Goal: Information Seeking & Learning: Learn about a topic

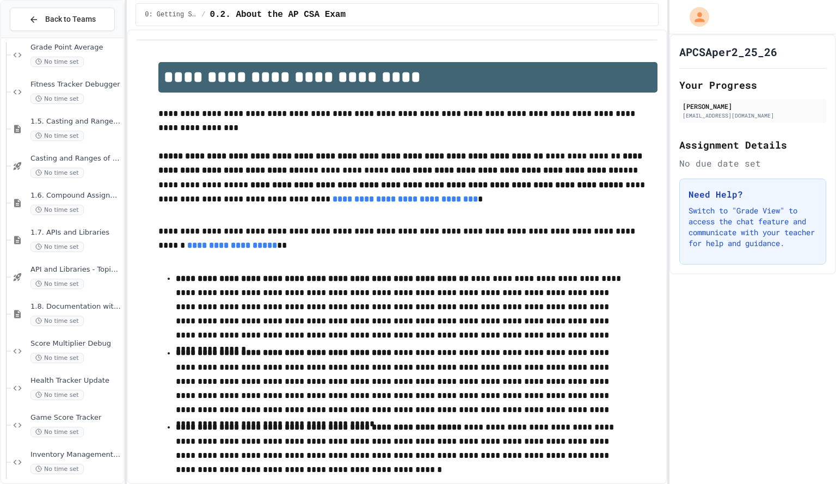
scroll to position [1094, 0]
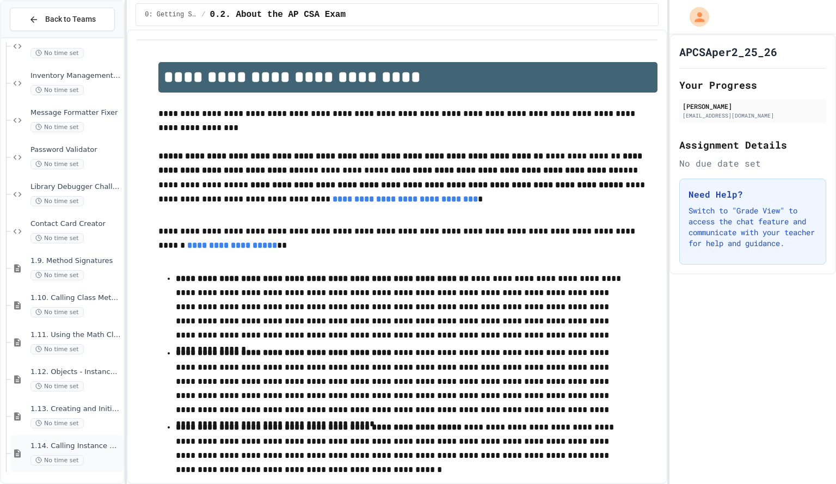
click at [89, 451] on div "1.14. Calling Instance Methods No time set" at bounding box center [75, 453] width 91 height 24
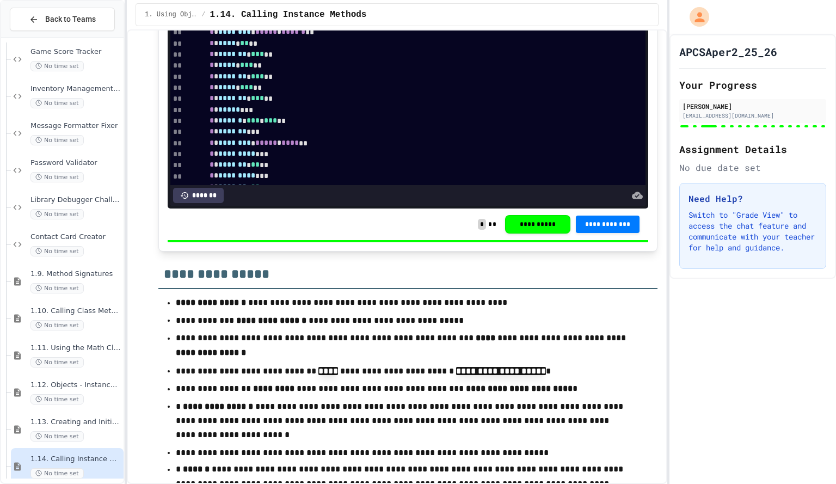
scroll to position [10043, 0]
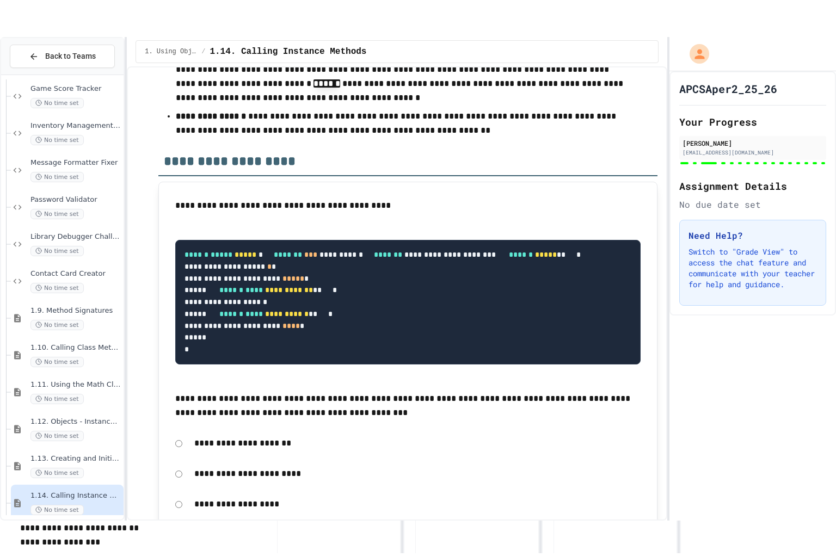
scroll to position [10436, 0]
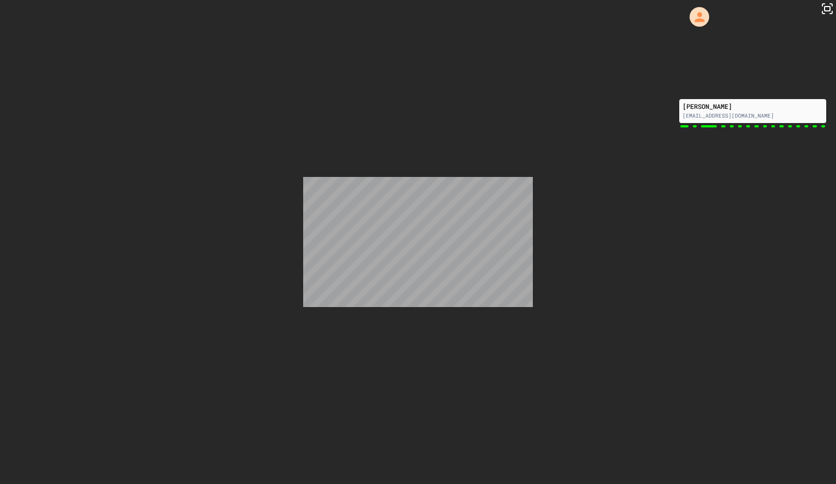
scroll to position [10206, 0]
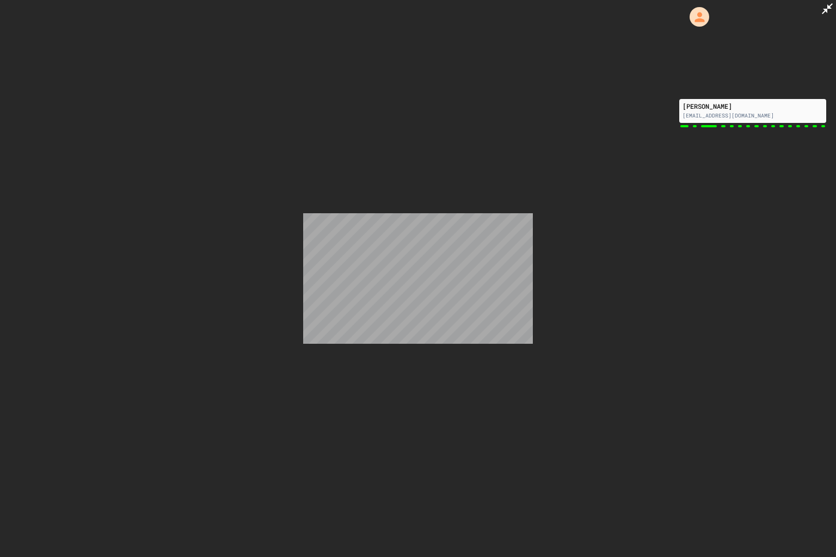
click at [824, 5] on icon at bounding box center [826, 8] width 13 height 13
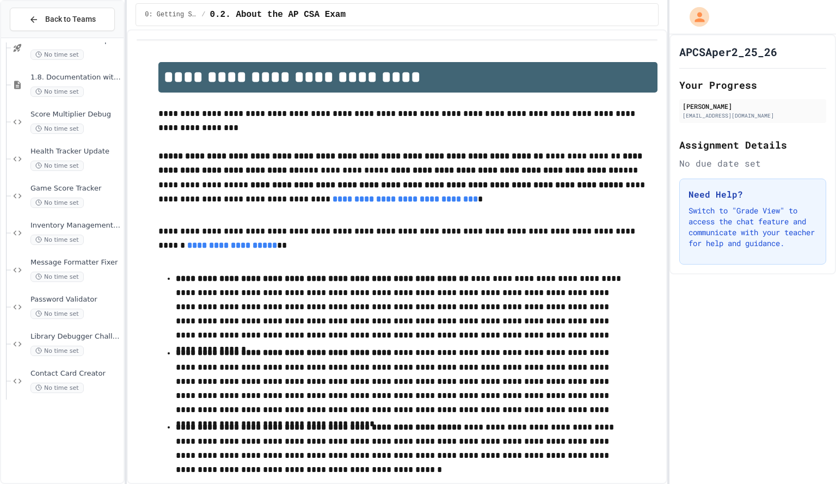
scroll to position [1094, 0]
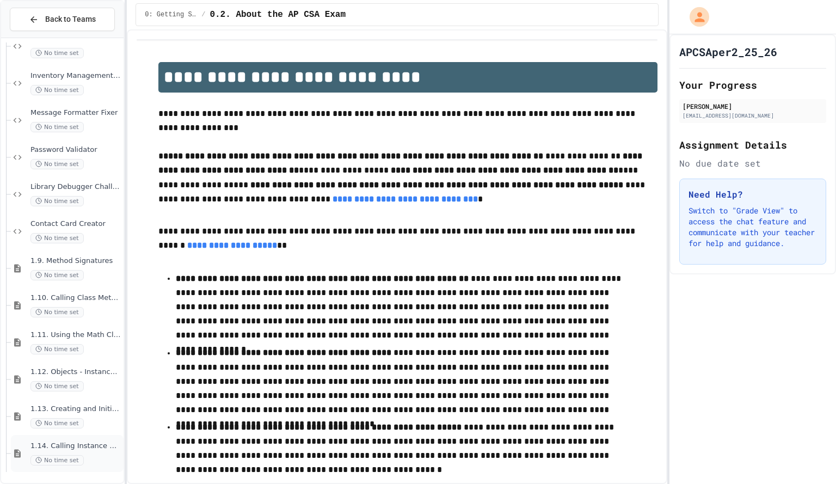
click at [62, 453] on div "1.14. Calling Instance Methods No time set" at bounding box center [75, 453] width 91 height 24
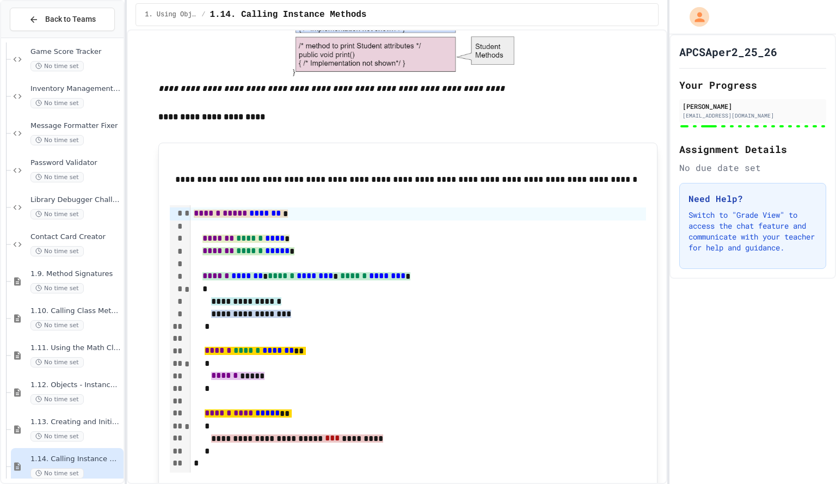
scroll to position [766, 0]
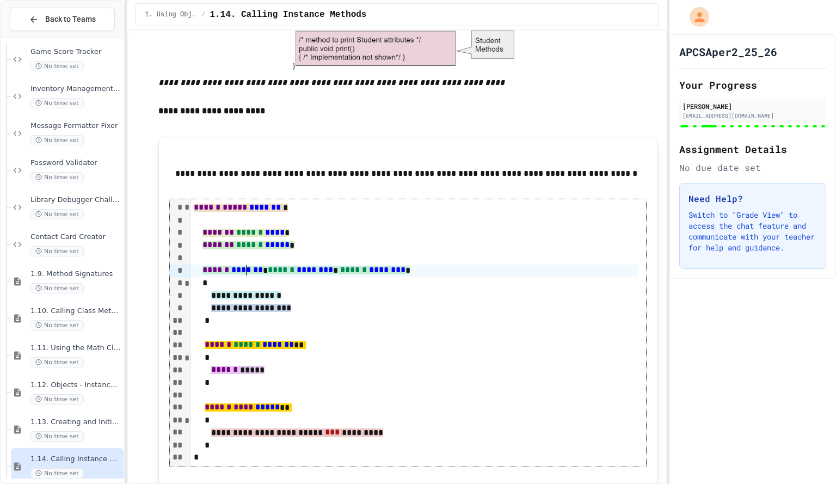
click at [246, 271] on span "*******" at bounding box center [247, 270] width 32 height 8
click at [255, 170] on p "**********" at bounding box center [407, 173] width 465 height 14
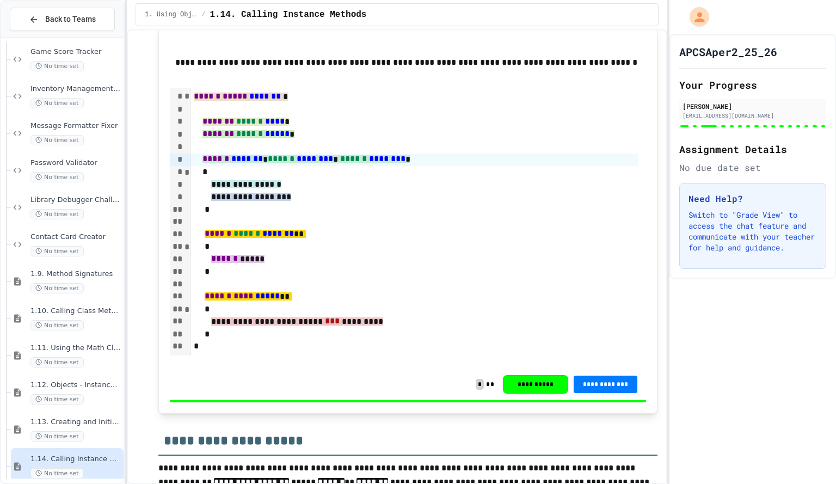
scroll to position [877, 0]
